Goal: Navigation & Orientation: Go to known website

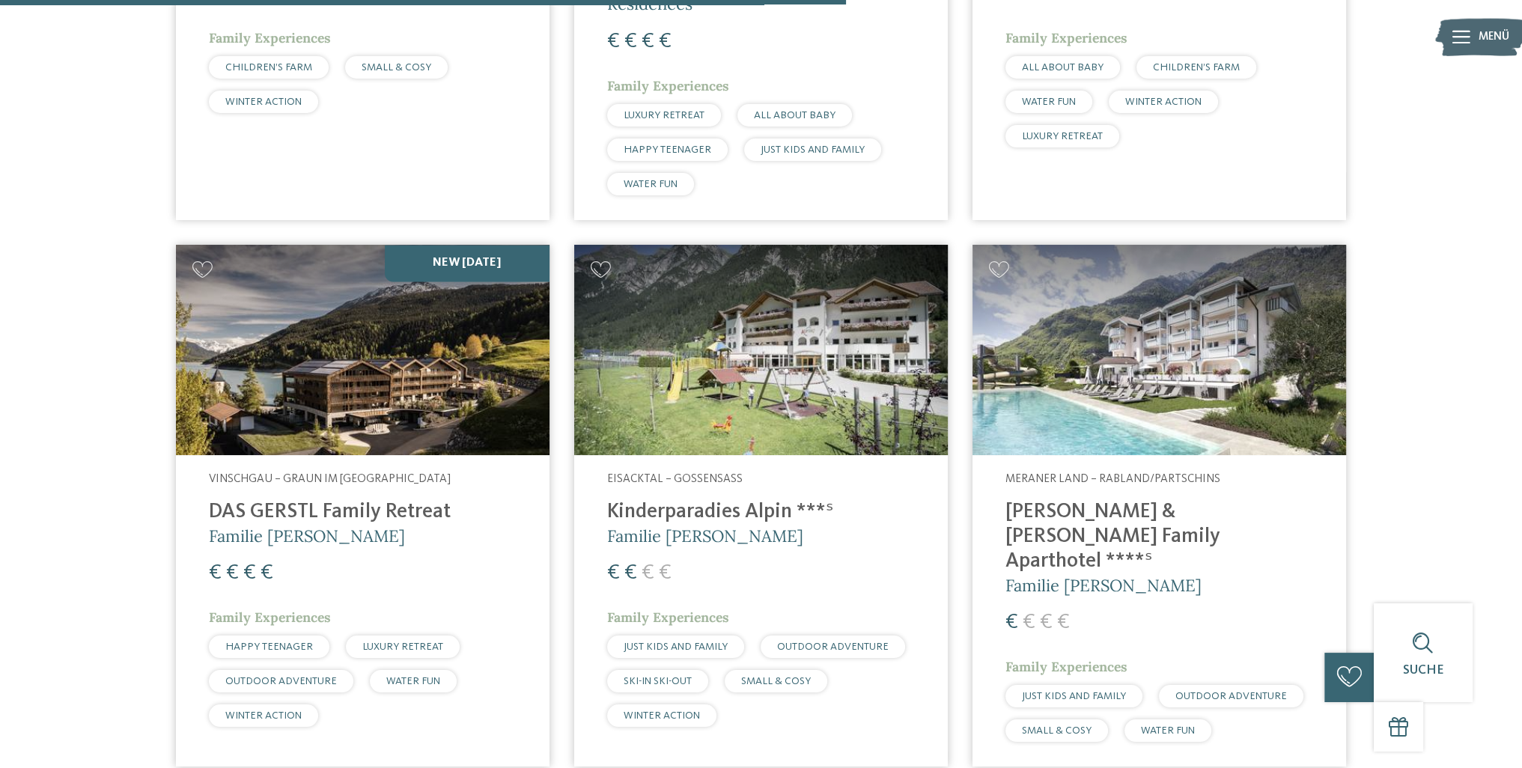
scroll to position [3145, 0]
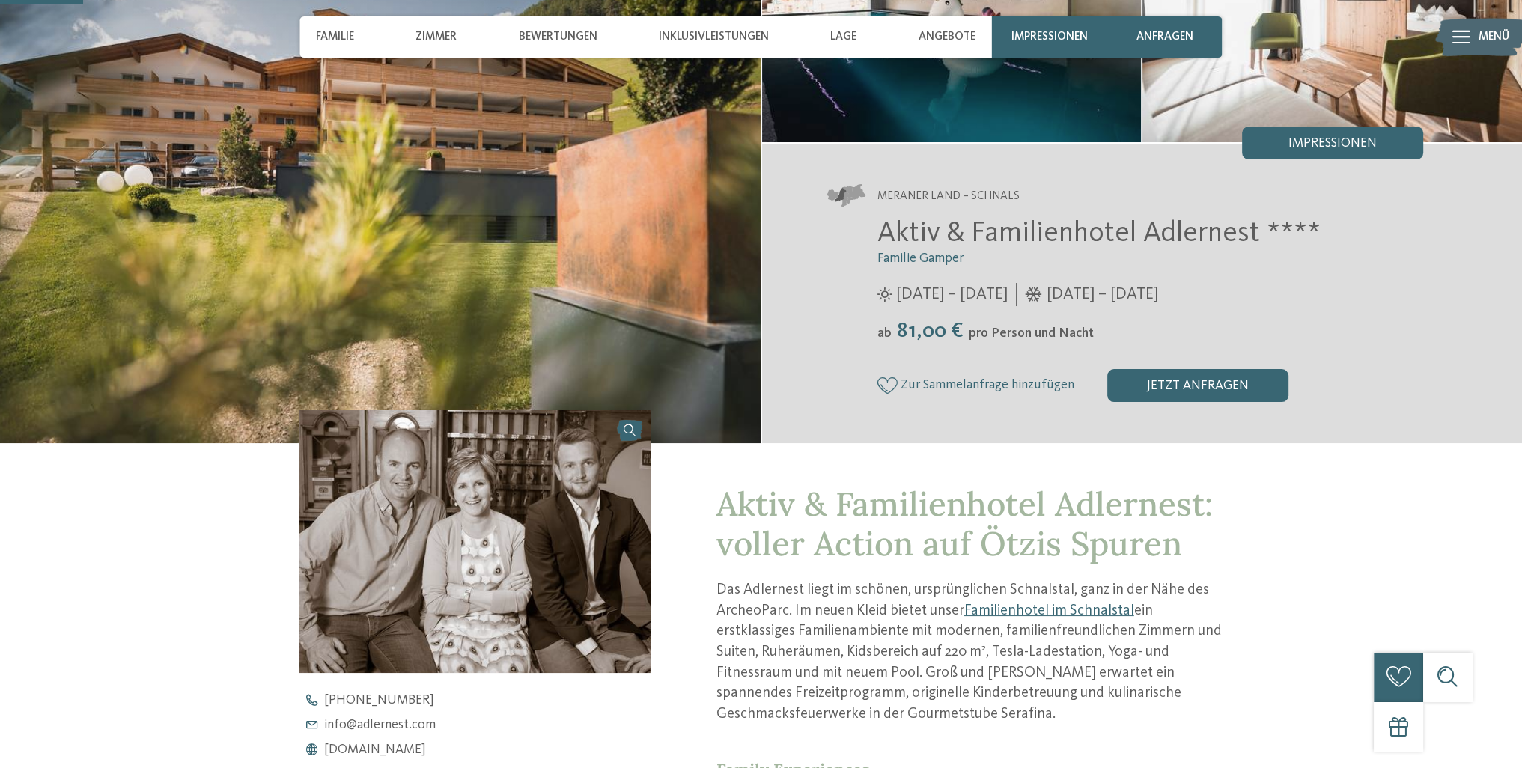
scroll to position [300, 0]
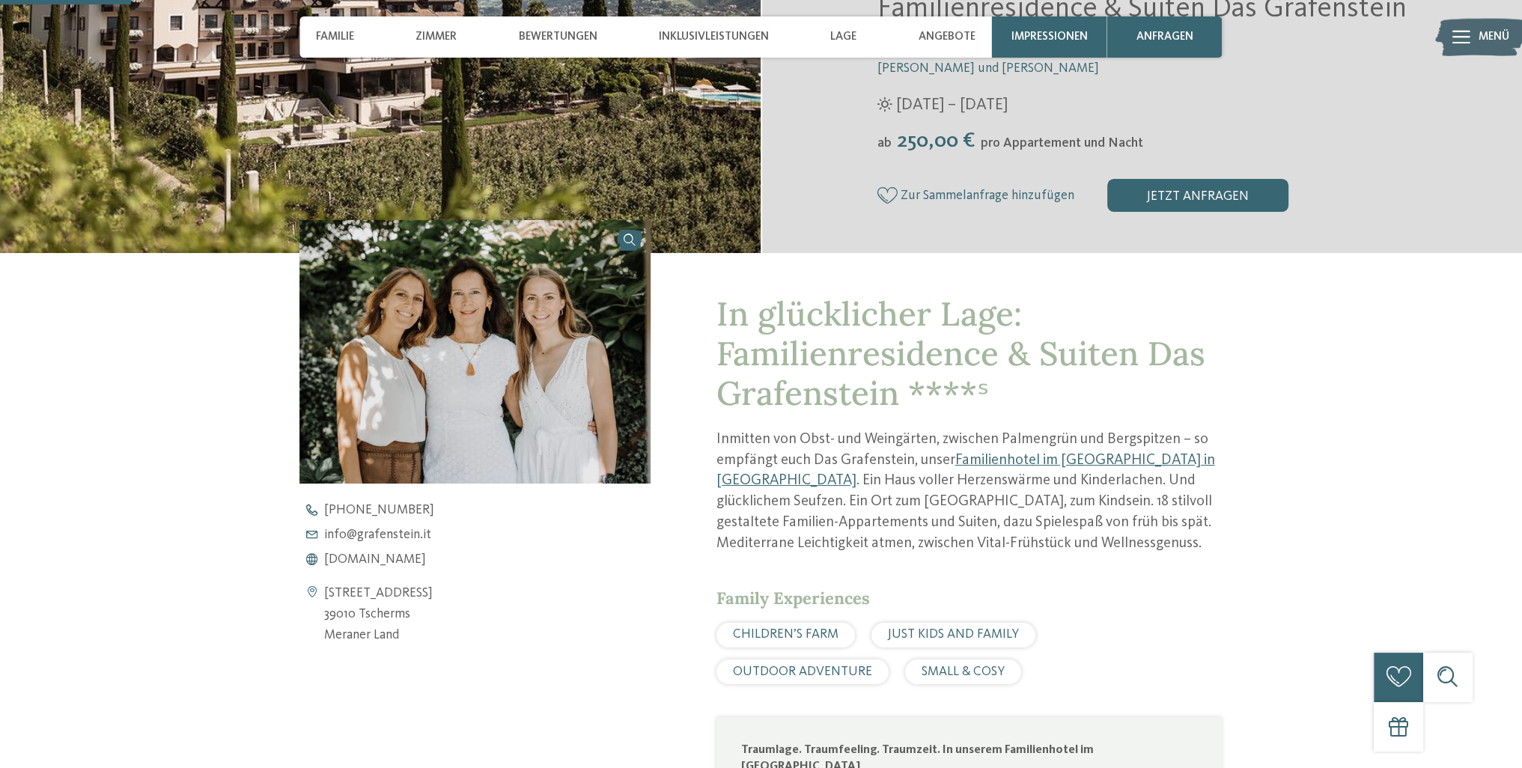
scroll to position [524, 0]
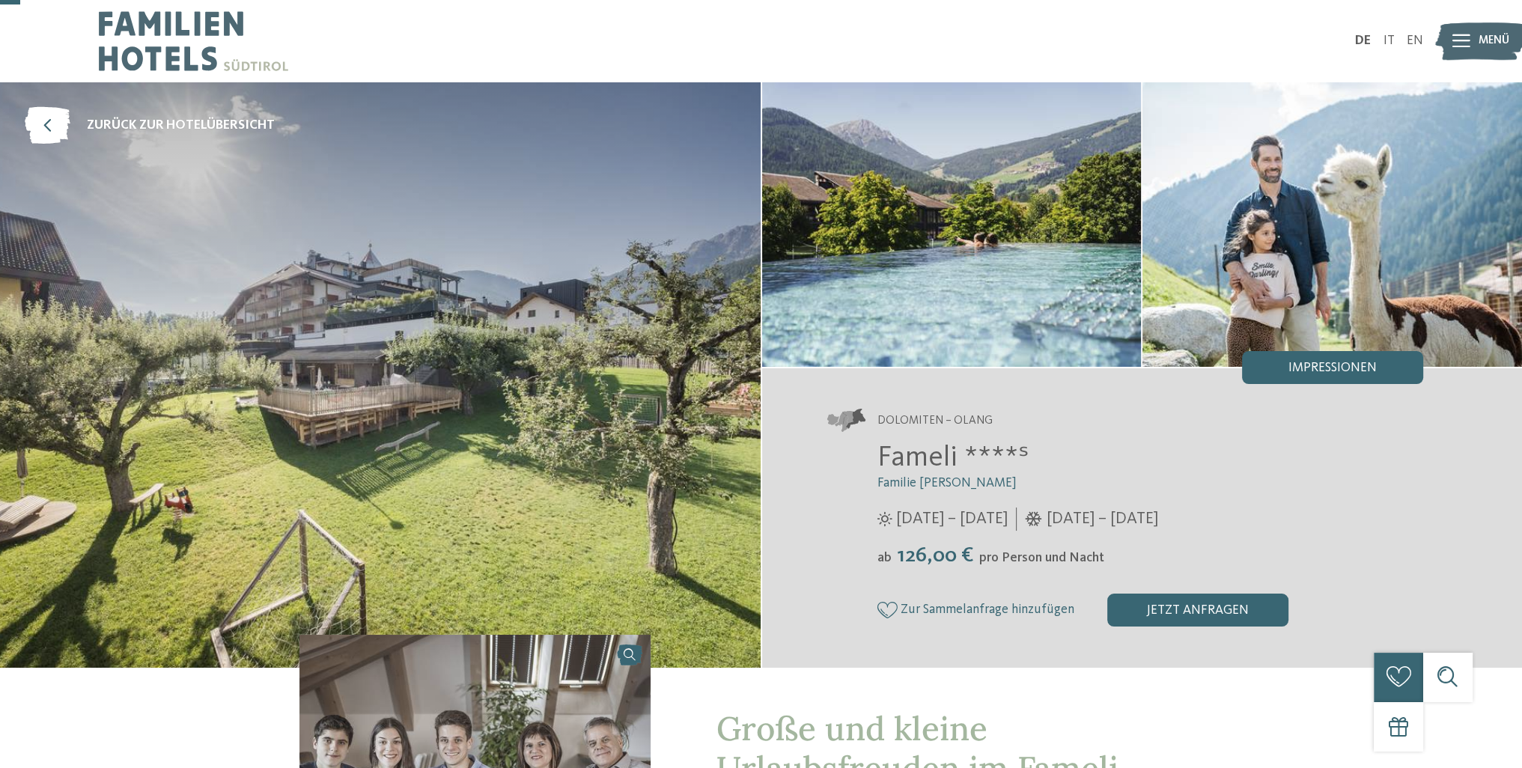
scroll to position [449, 0]
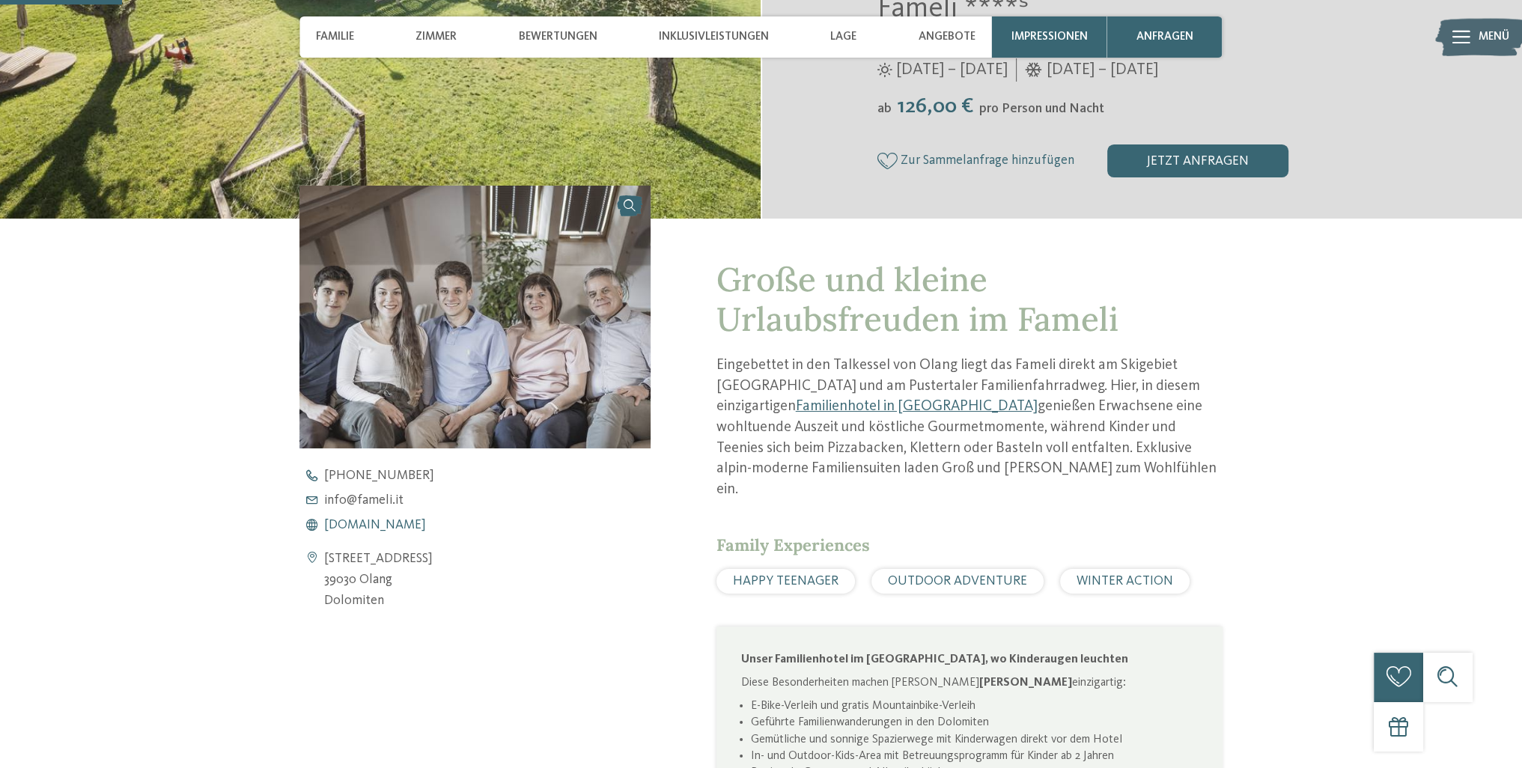
click at [358, 525] on span "www.fameli.it" at bounding box center [375, 525] width 102 height 13
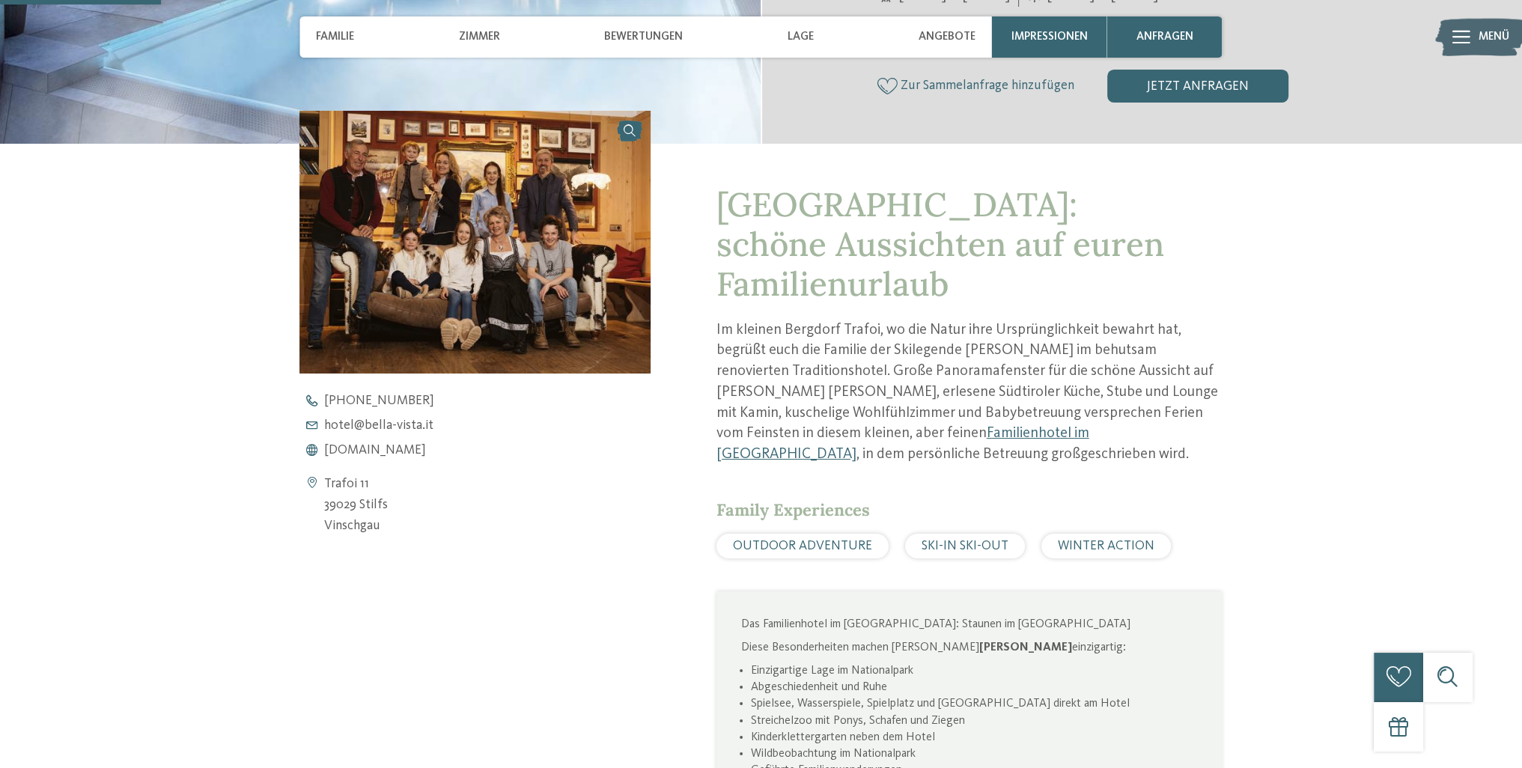
scroll to position [599, 0]
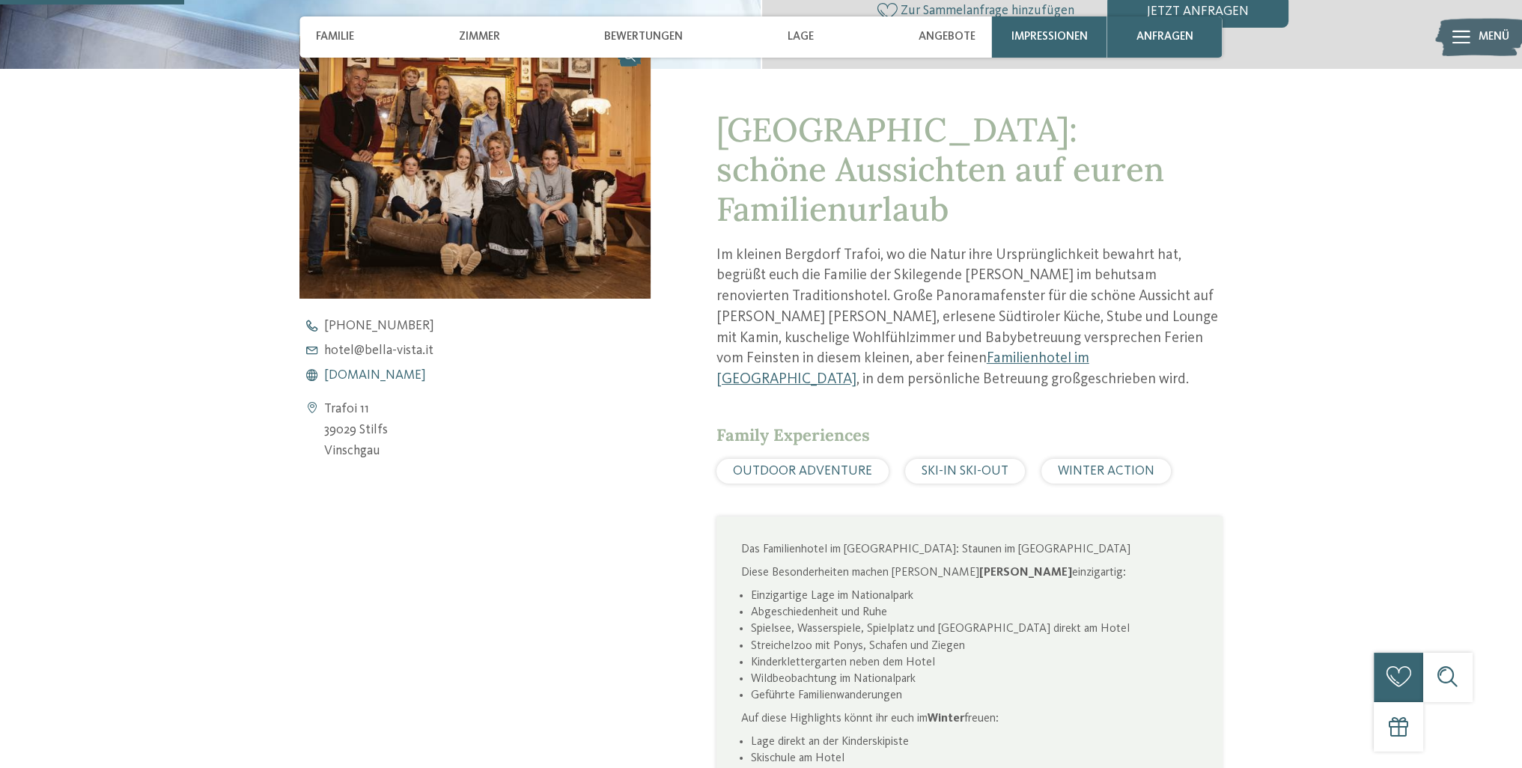
click at [382, 372] on span "www.bella-vista.it" at bounding box center [375, 375] width 102 height 13
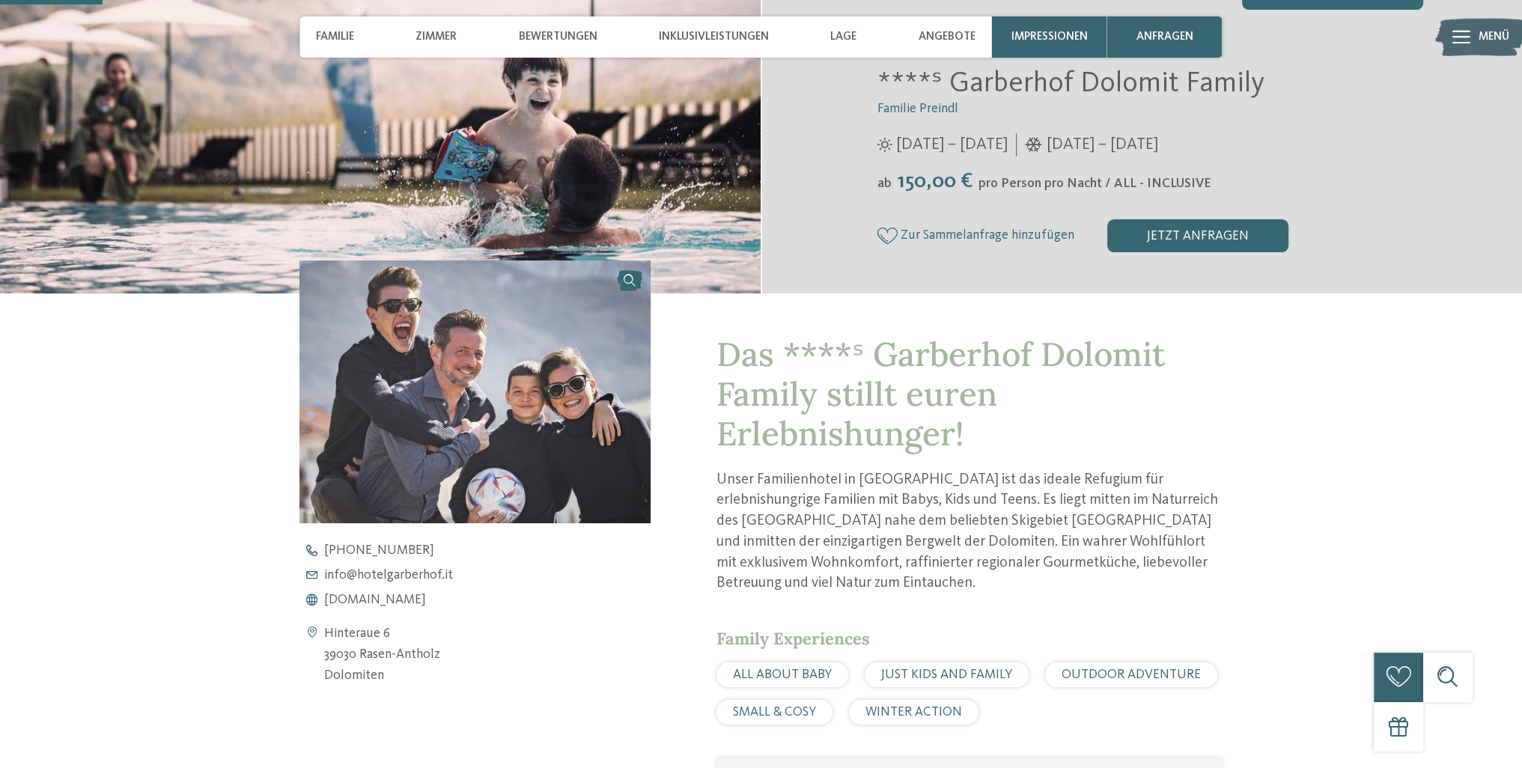
scroll to position [449, 0]
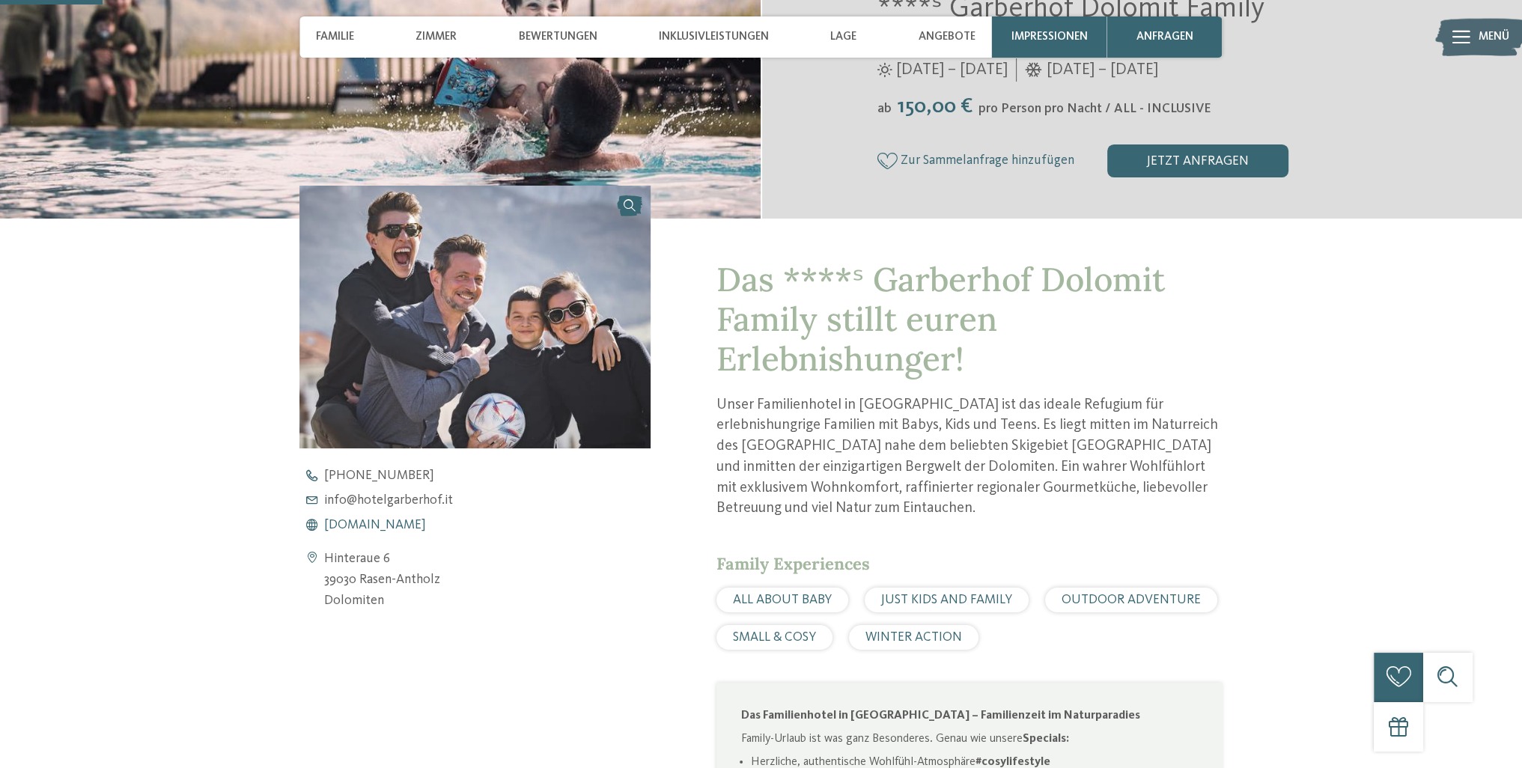
click at [393, 527] on span "www.hotelgarberhof.it" at bounding box center [375, 525] width 102 height 13
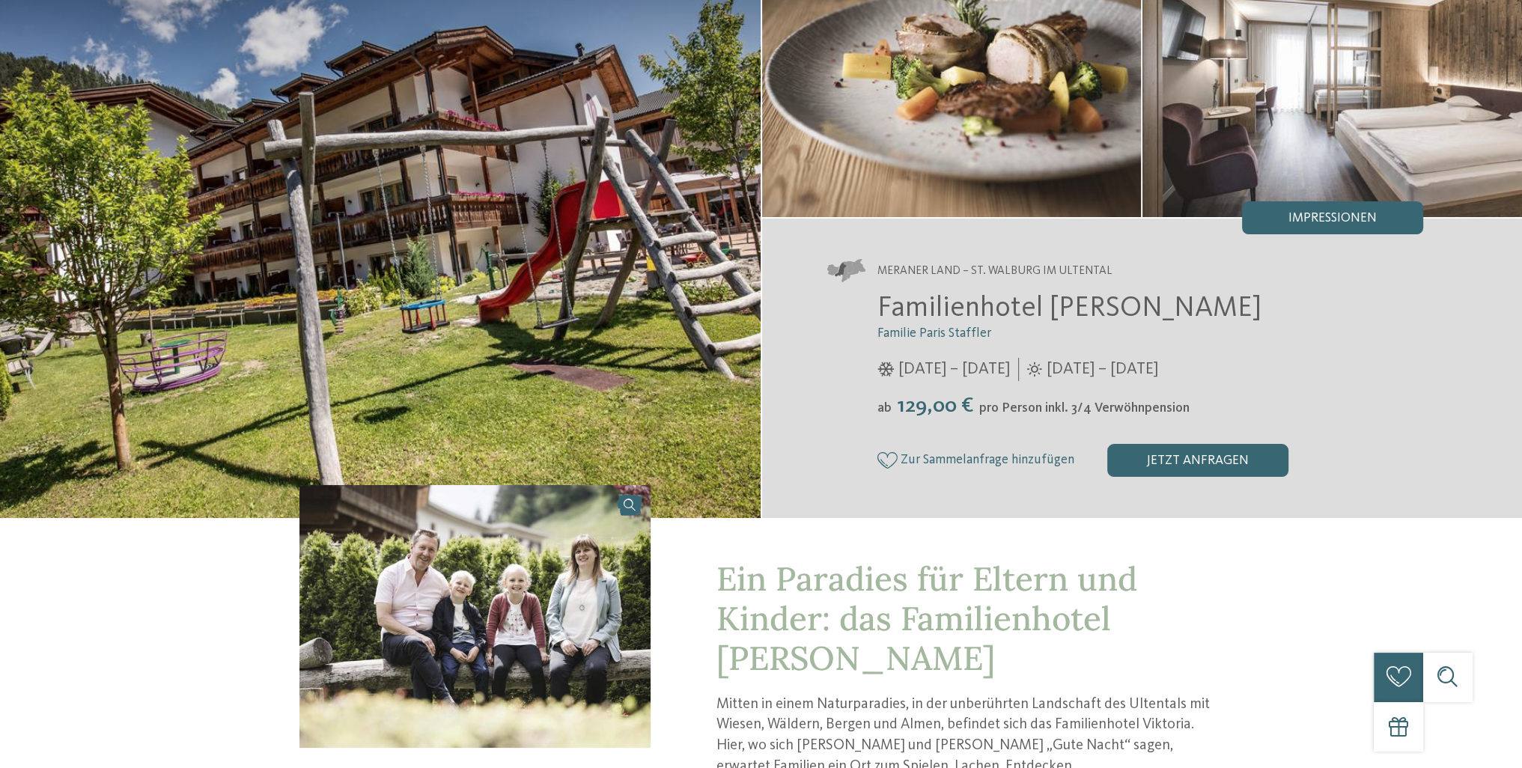
scroll to position [449, 0]
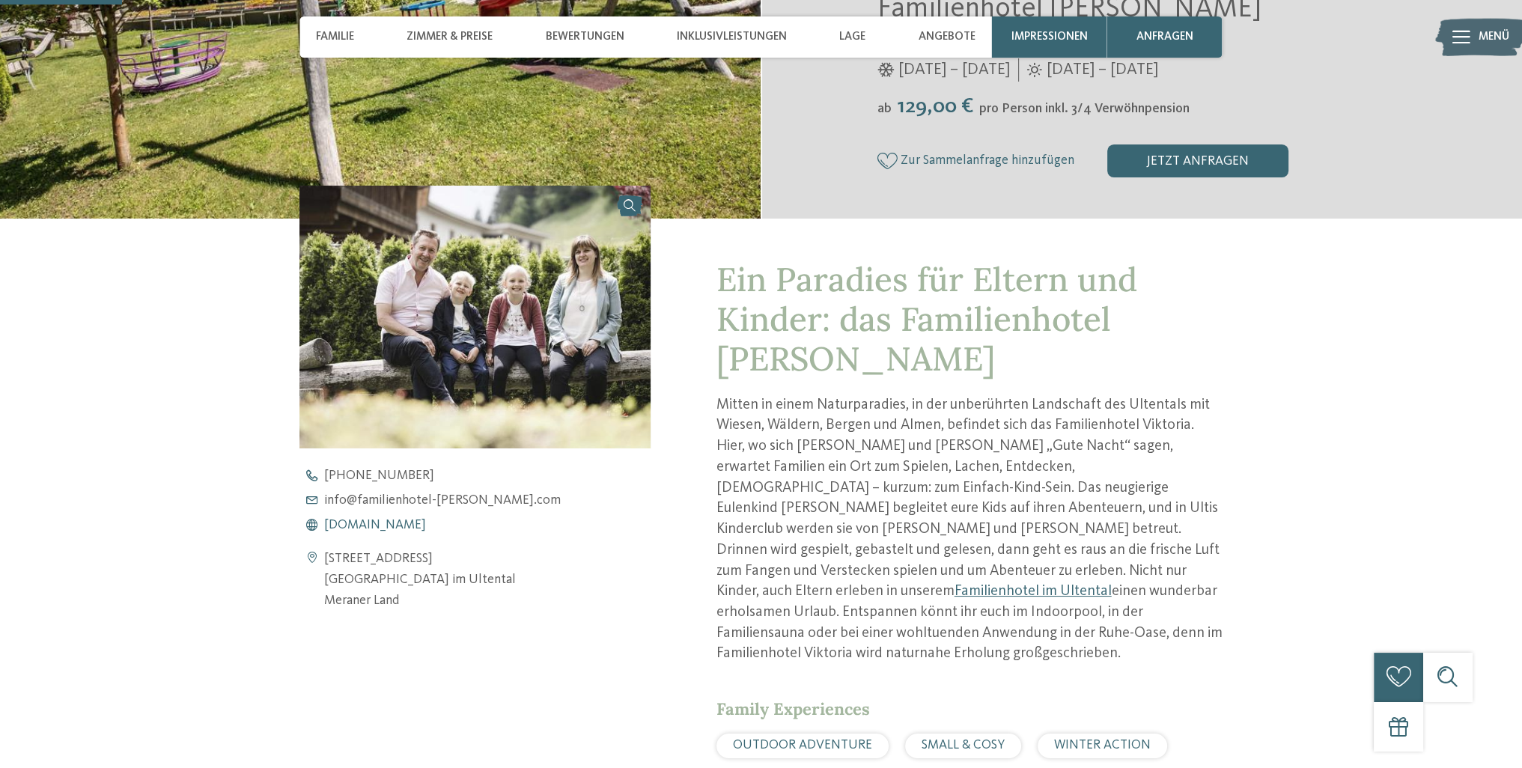
click at [426, 528] on span "www.familienhotel-viktoria.com" at bounding box center [375, 525] width 102 height 13
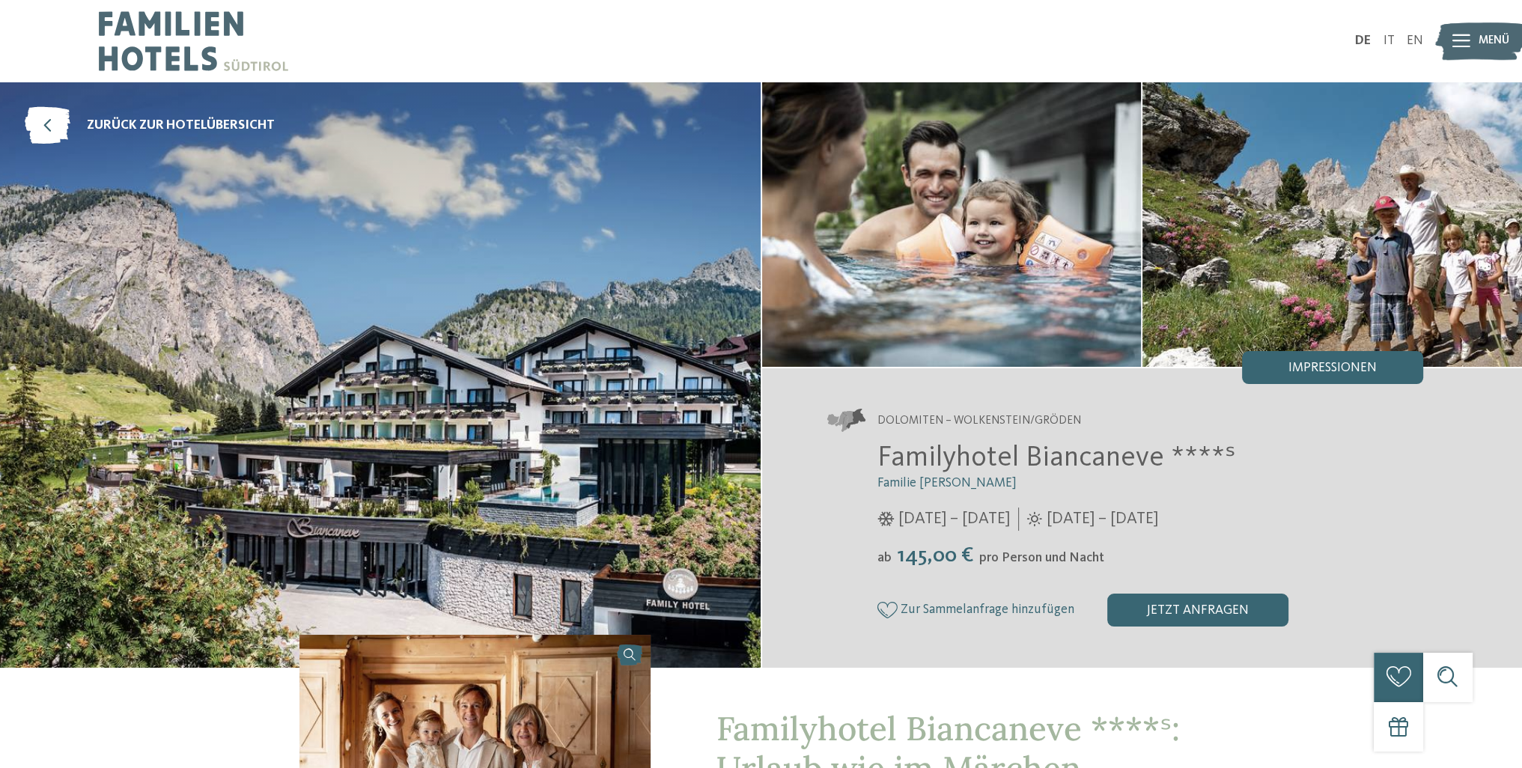
scroll to position [449, 0]
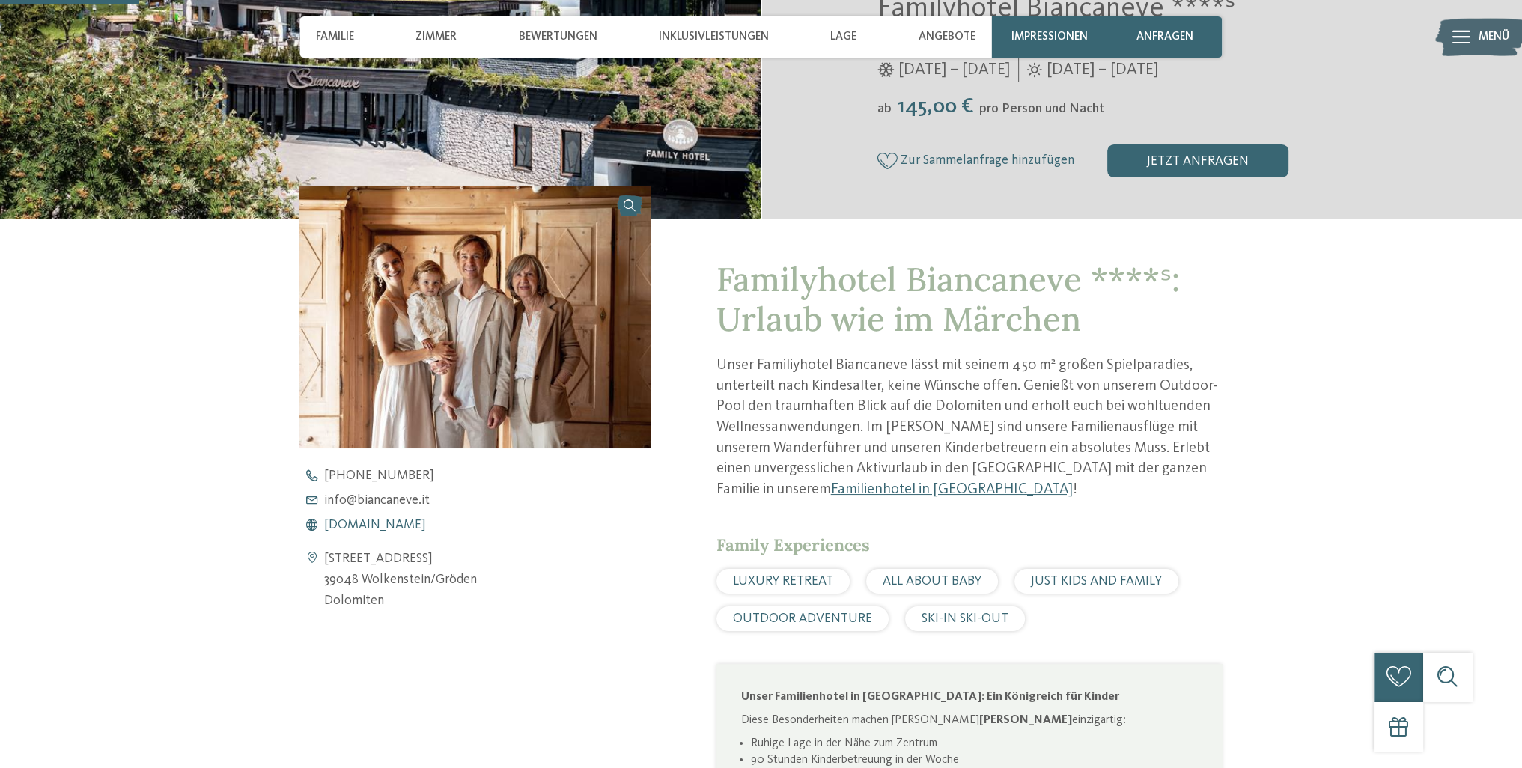
click at [392, 526] on span "www.biancaneve.it" at bounding box center [375, 525] width 102 height 13
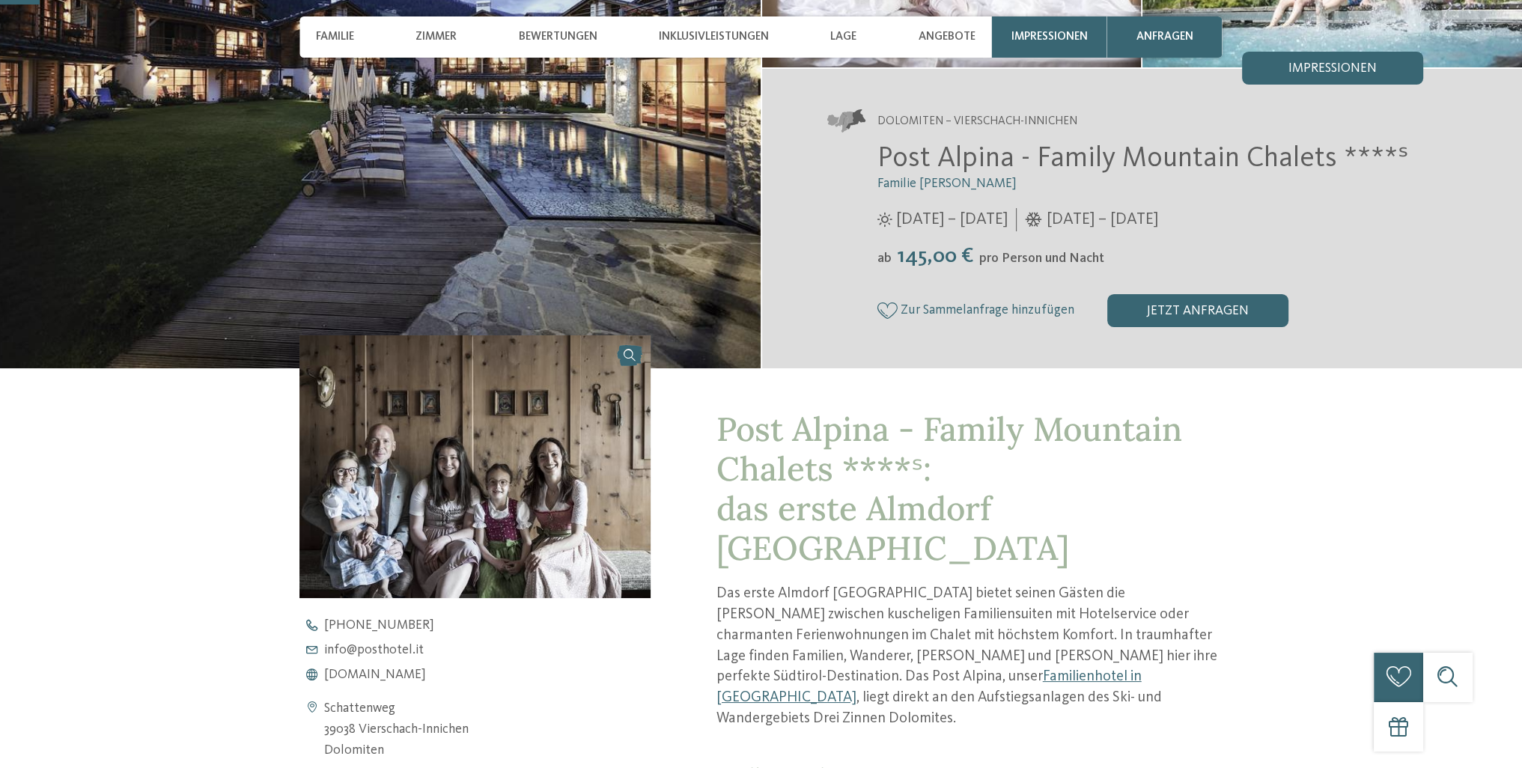
scroll to position [449, 0]
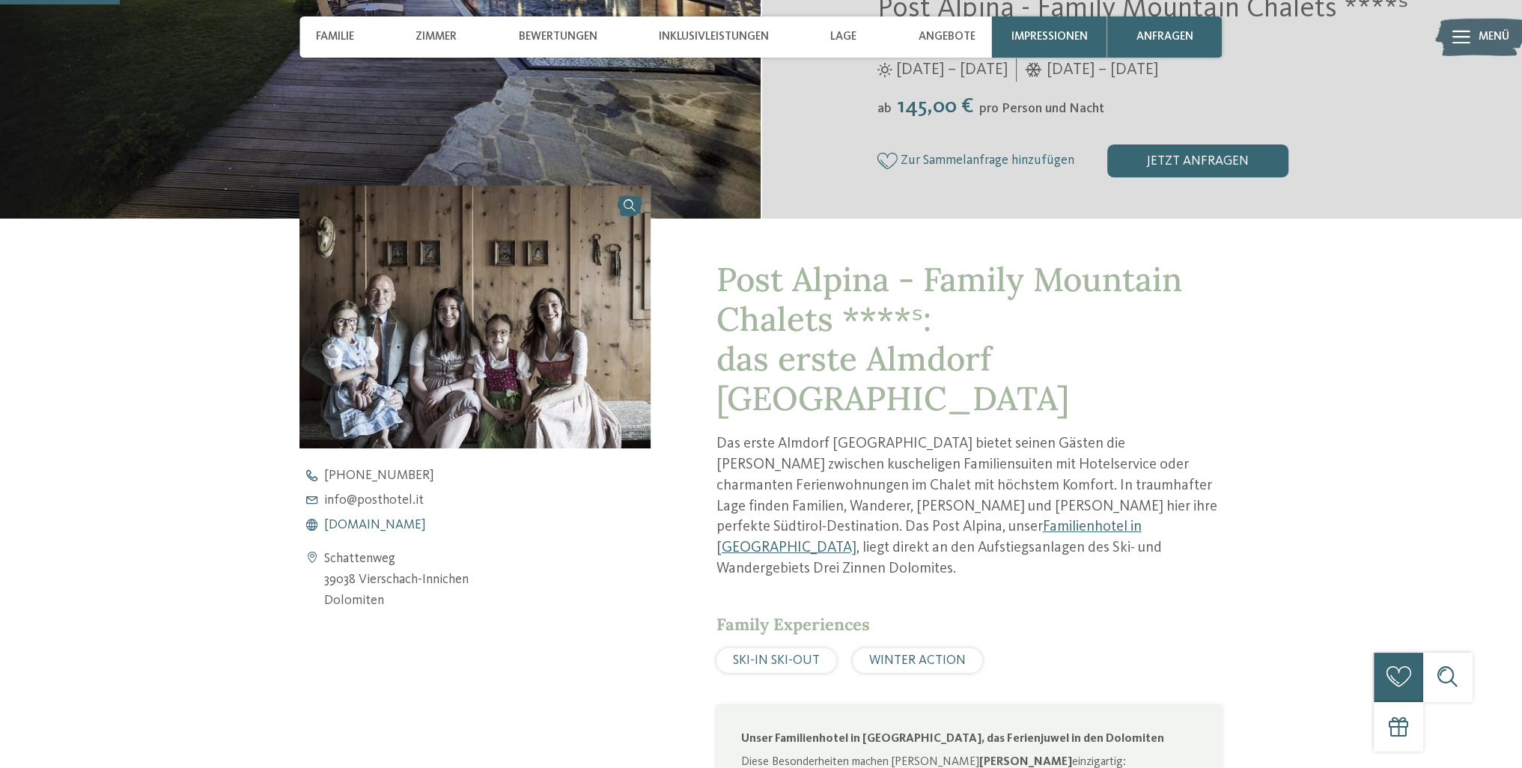
click at [392, 526] on span "www.postalpina.it" at bounding box center [375, 525] width 102 height 13
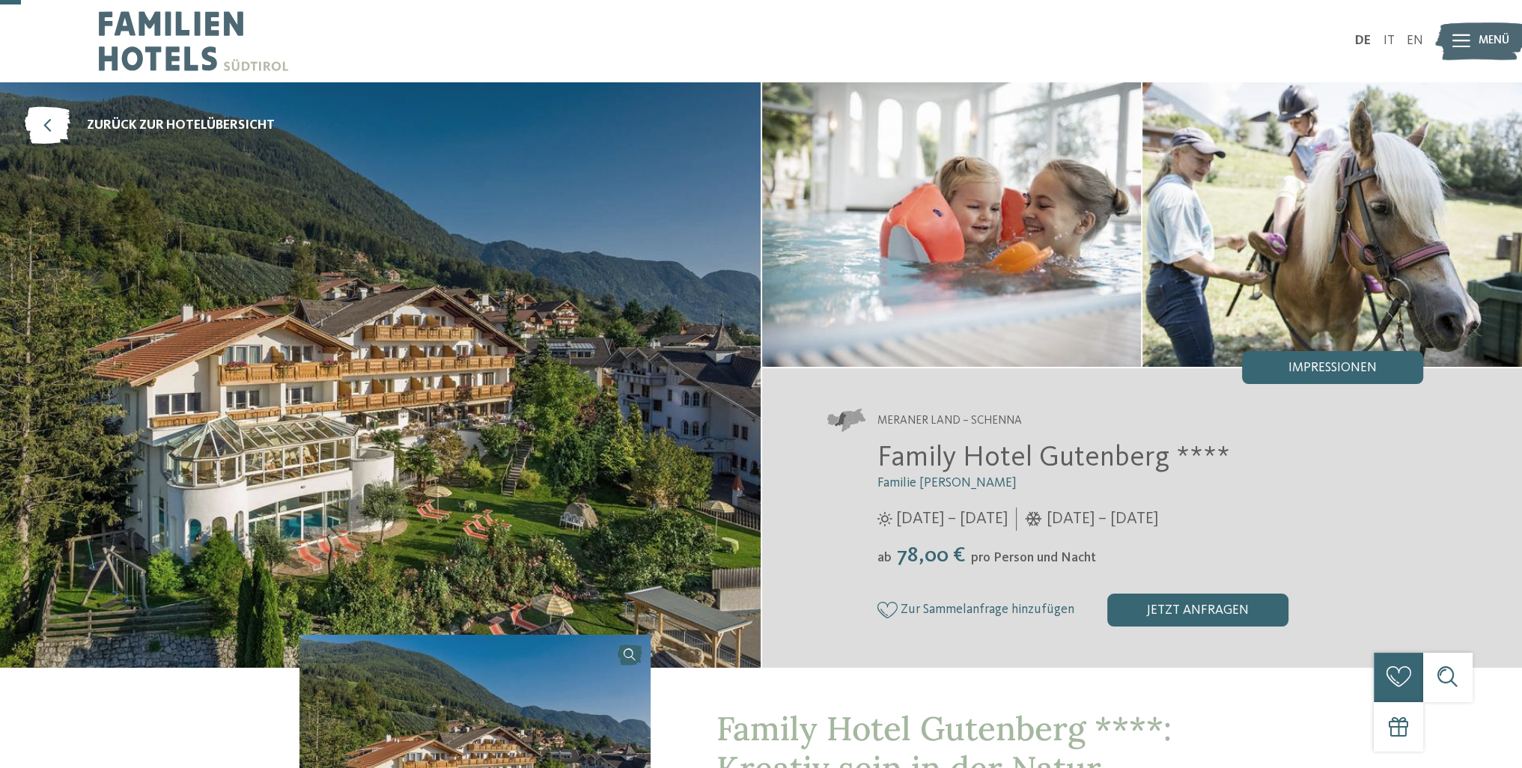
scroll to position [449, 0]
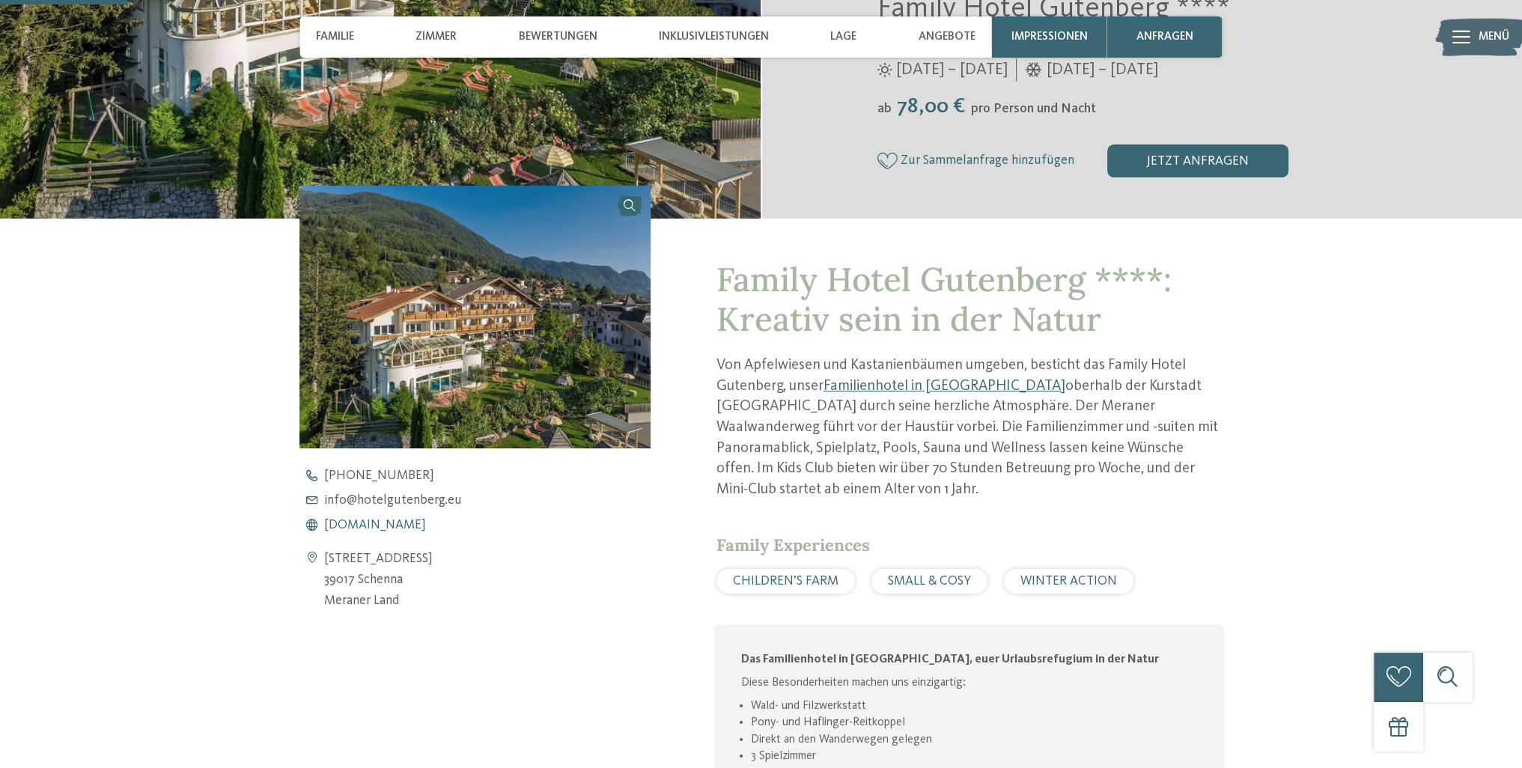
click at [426, 530] on span "[DOMAIN_NAME]" at bounding box center [375, 525] width 102 height 13
